Goal: Transaction & Acquisition: Purchase product/service

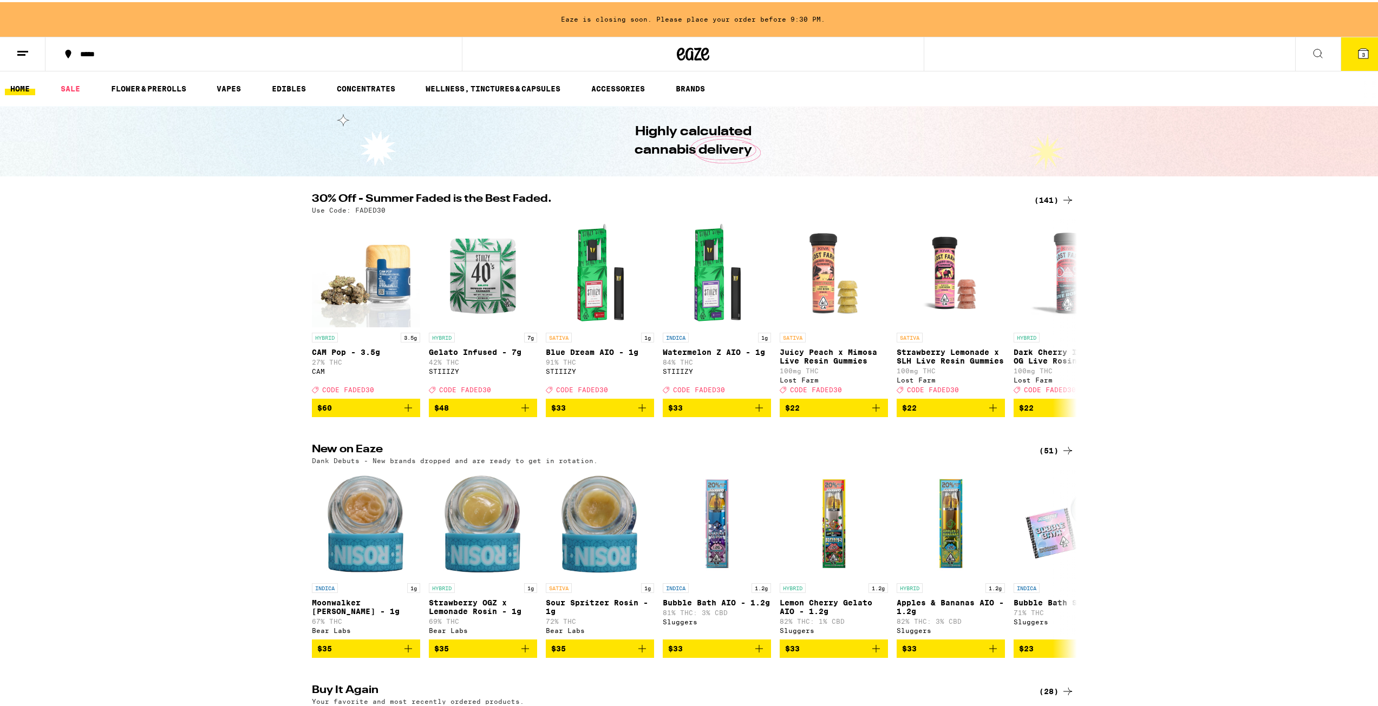
click at [1055, 201] on div "(141)" at bounding box center [1054, 198] width 40 height 13
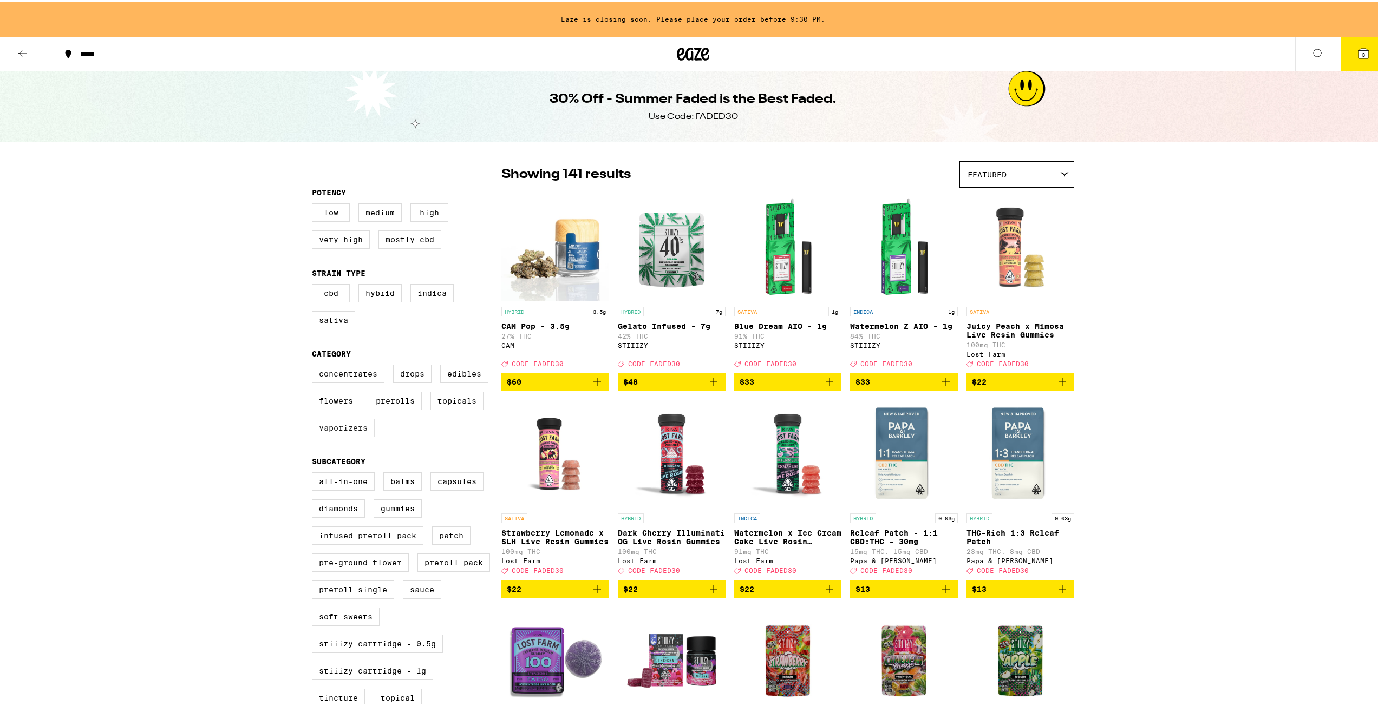
click at [333, 435] on label "Vaporizers" at bounding box center [343, 426] width 63 height 18
click at [314, 365] on input "Vaporizers" at bounding box center [314, 364] width 1 height 1
checkbox input "true"
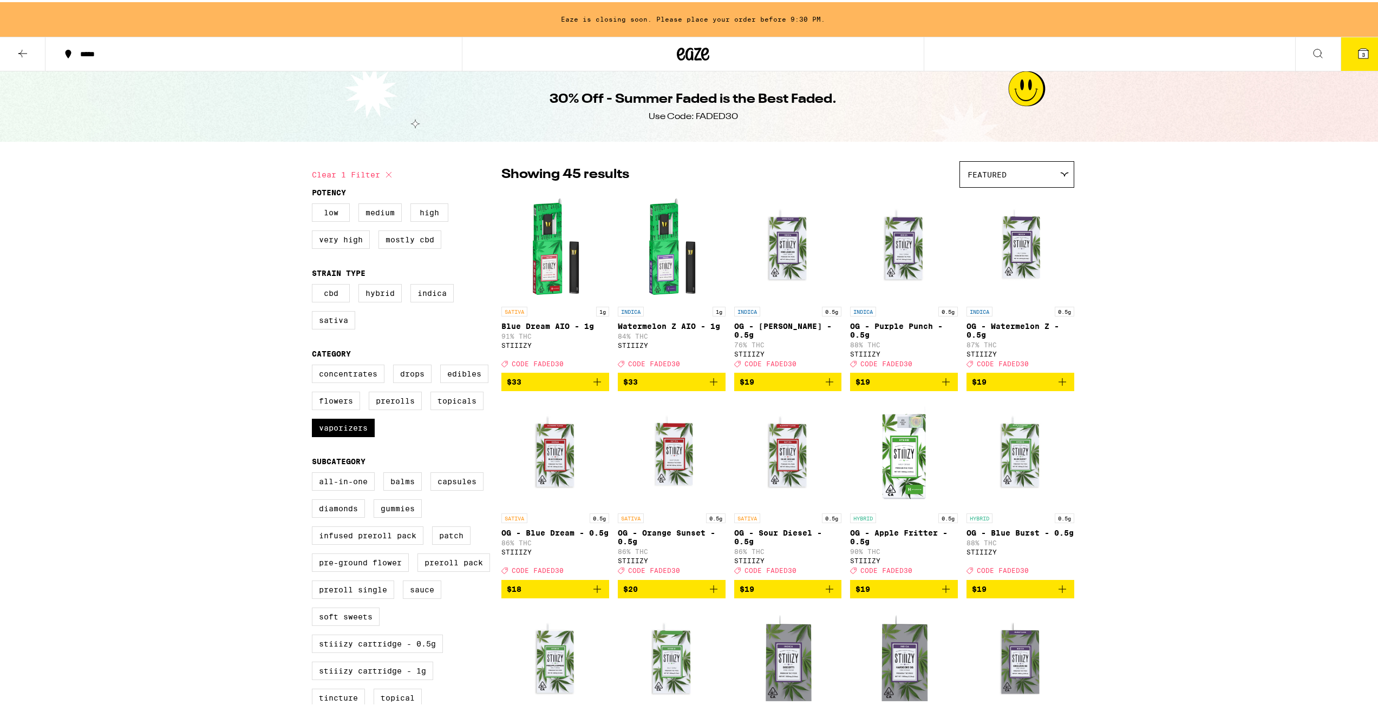
click at [1311, 46] on icon at bounding box center [1317, 51] width 13 height 13
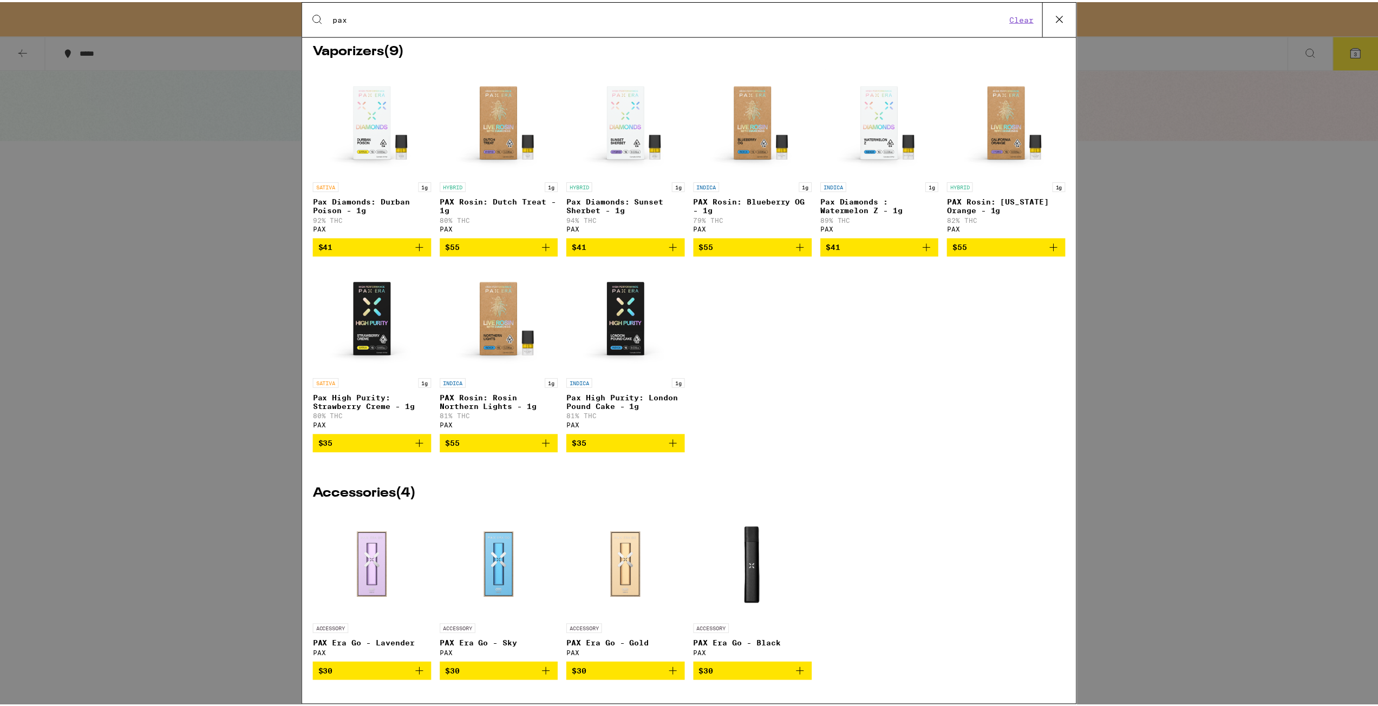
scroll to position [174, 0]
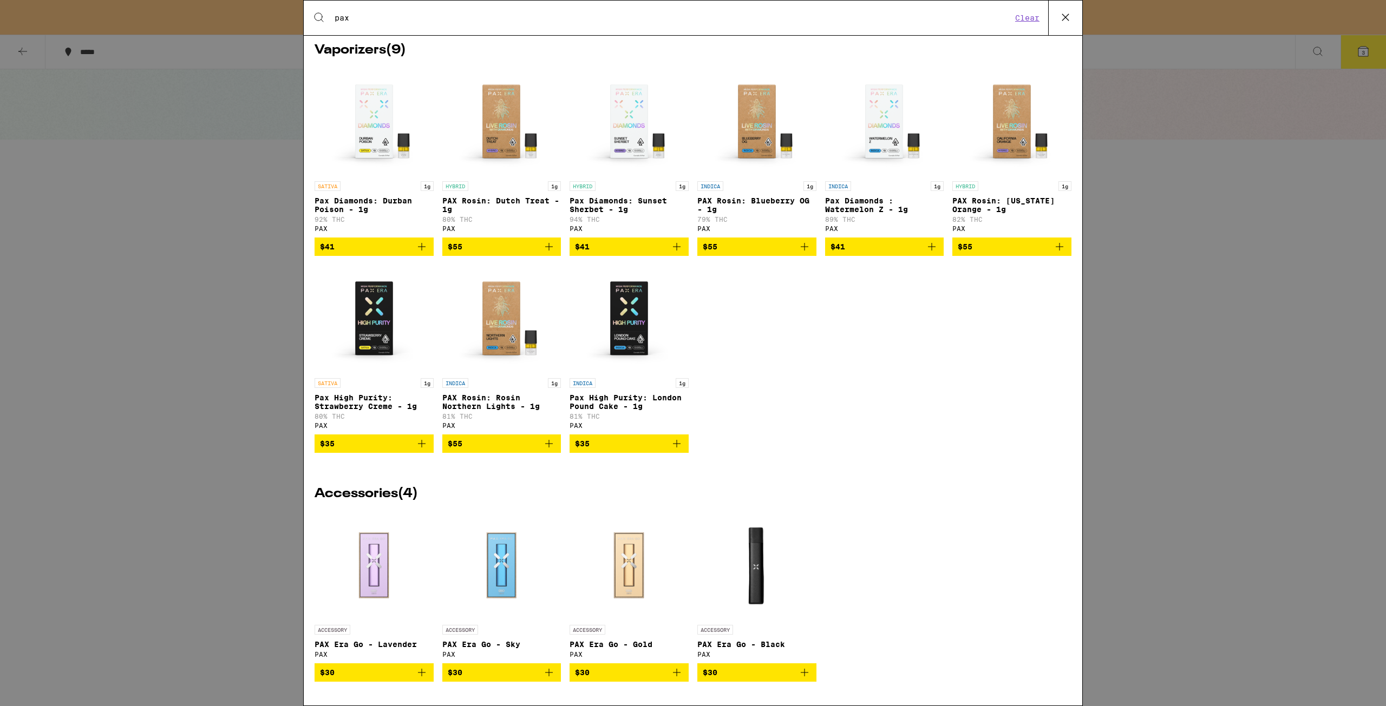
type input "pax"
click at [1153, 353] on div "Search for Products pax Clear 14 results for "pax" Brands ( 1 ) PAX Vaporizers …" at bounding box center [693, 353] width 1386 height 706
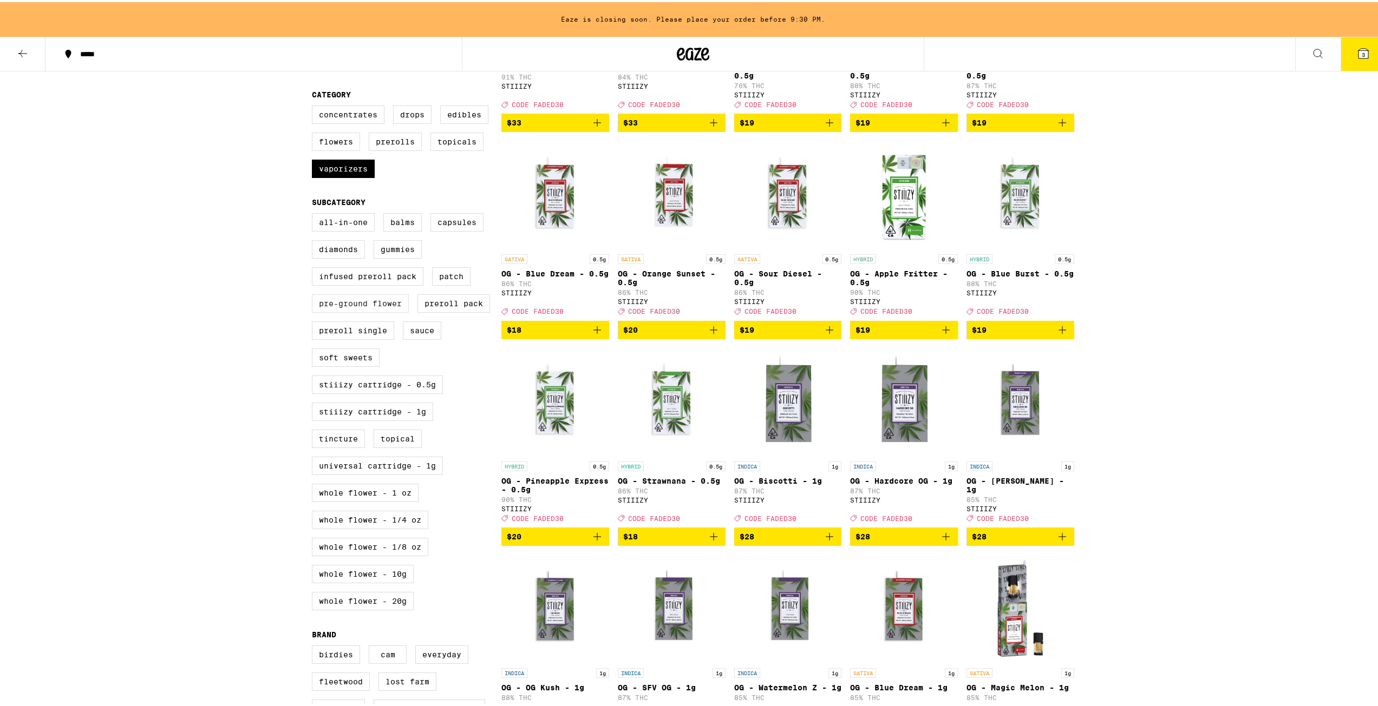
scroll to position [217, 0]
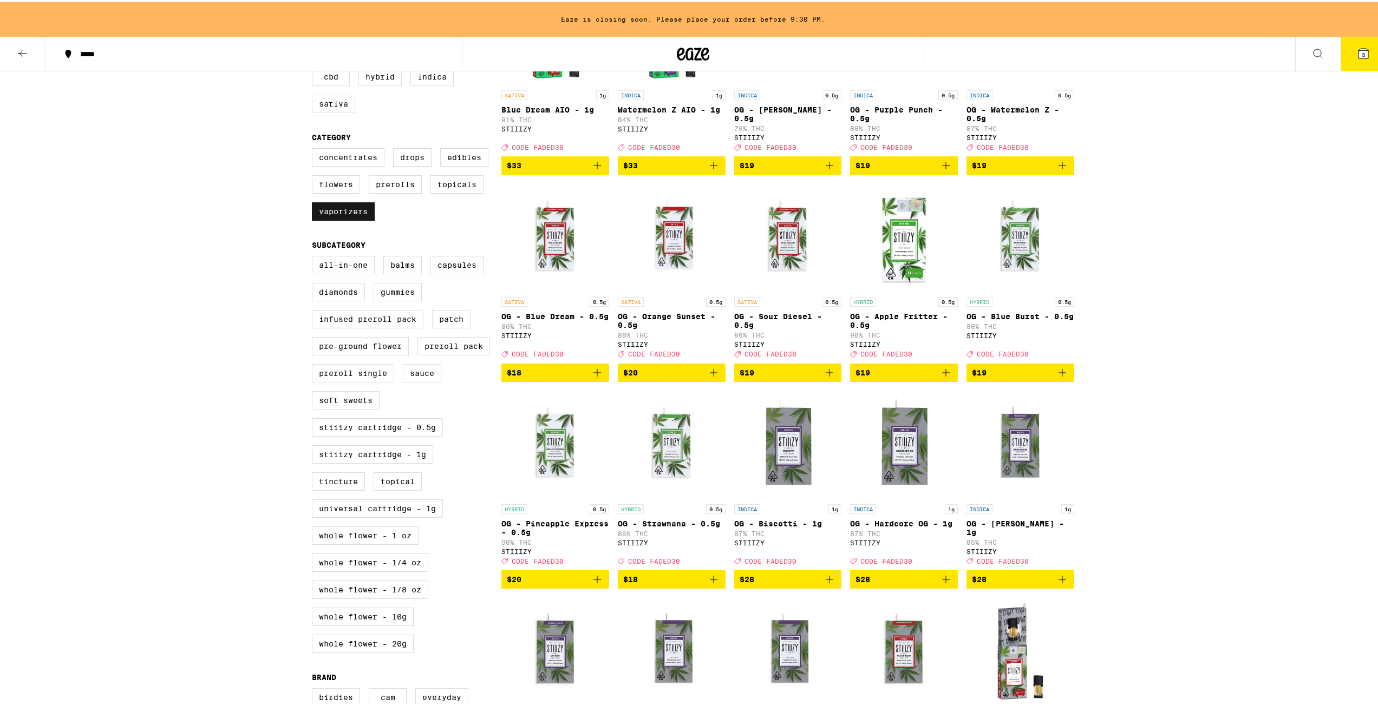
click at [355, 219] on label "Vaporizers" at bounding box center [343, 209] width 63 height 18
click at [314, 148] on input "Vaporizers" at bounding box center [314, 148] width 1 height 1
checkbox input "false"
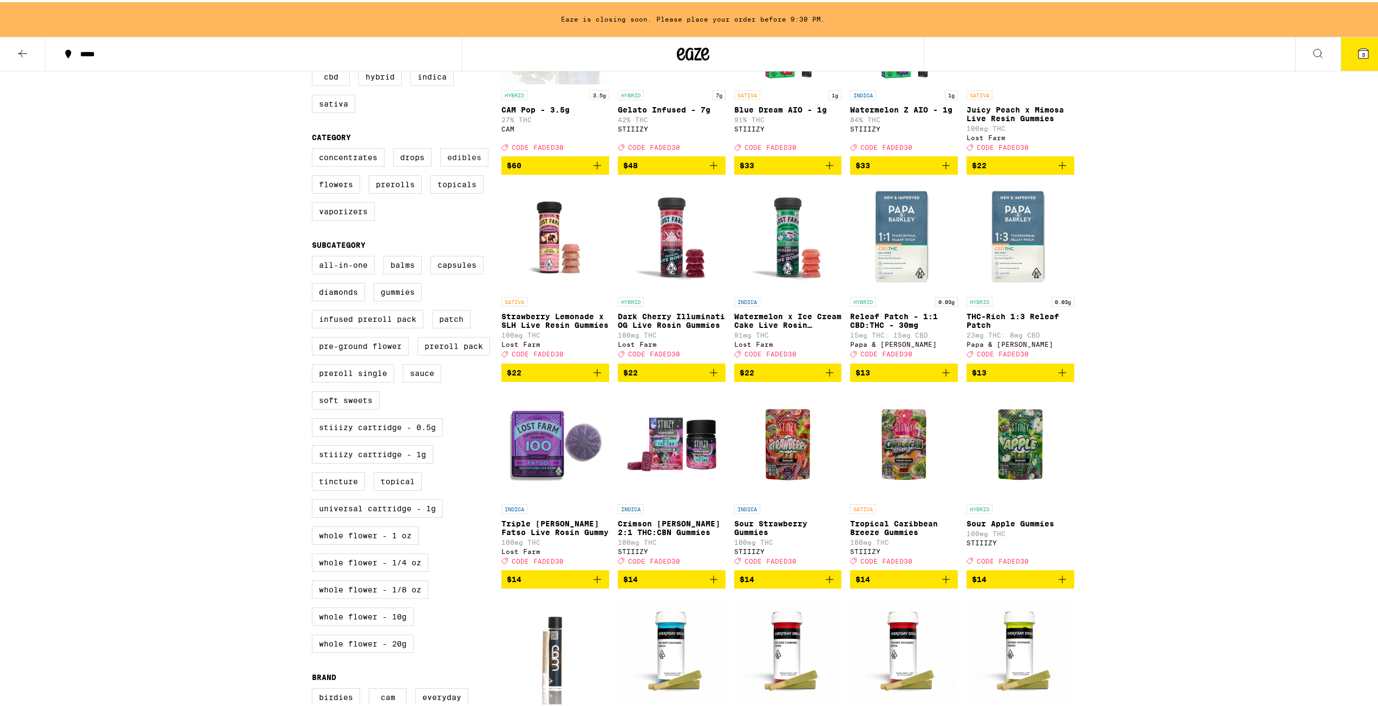
click at [454, 163] on label "Edibles" at bounding box center [464, 155] width 48 height 18
click at [314, 148] on input "Edibles" at bounding box center [314, 148] width 1 height 1
checkbox input "true"
